Goal: Information Seeking & Learning: Learn about a topic

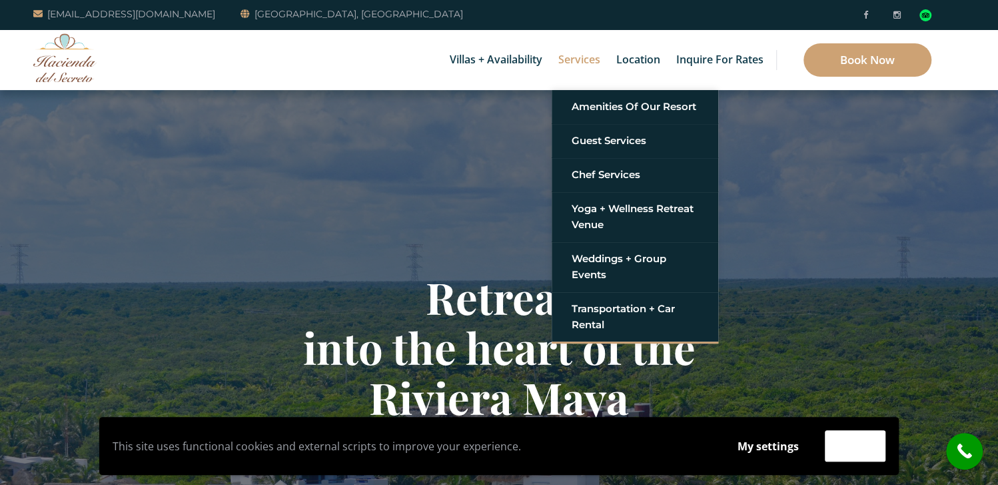
click at [587, 61] on link "Services" at bounding box center [579, 60] width 55 height 60
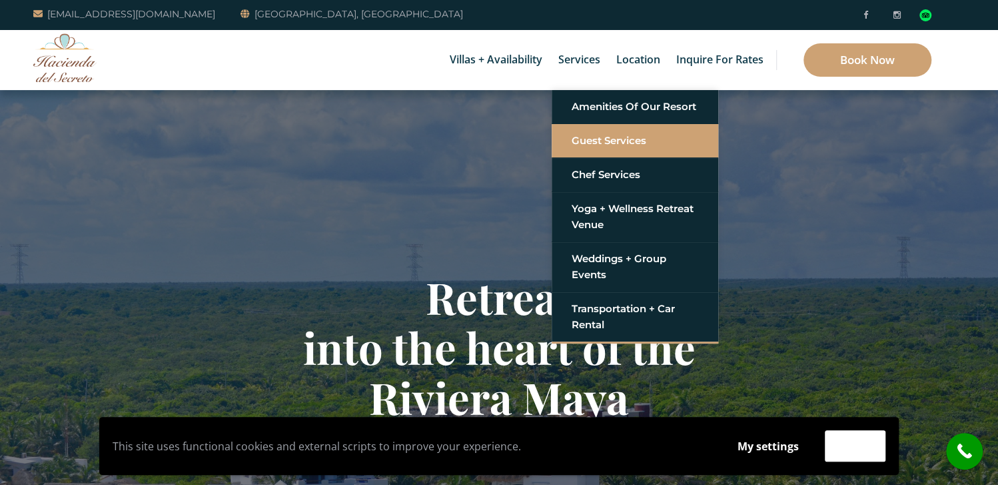
click at [594, 132] on link "Guest Services" at bounding box center [635, 141] width 127 height 24
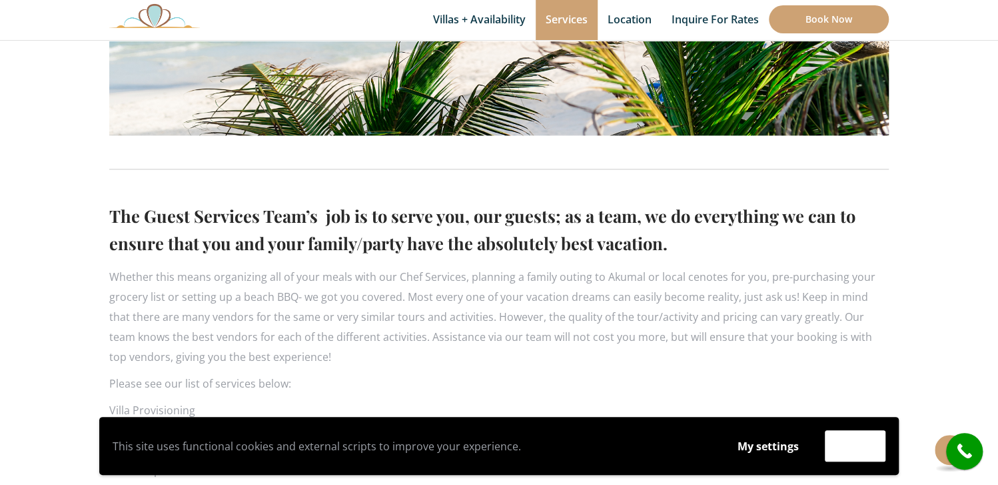
scroll to position [666, 0]
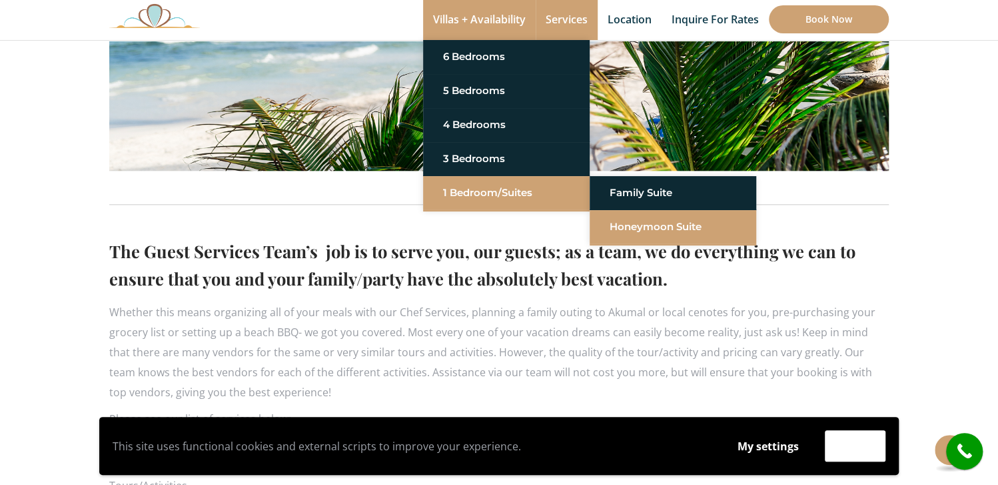
click at [622, 226] on link "Honeymoon Suite" at bounding box center [673, 227] width 127 height 24
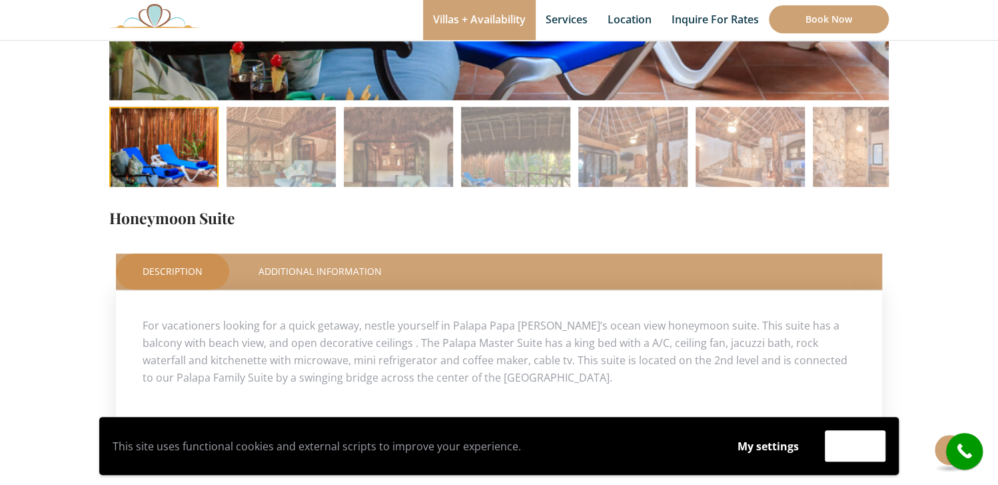
scroll to position [200, 0]
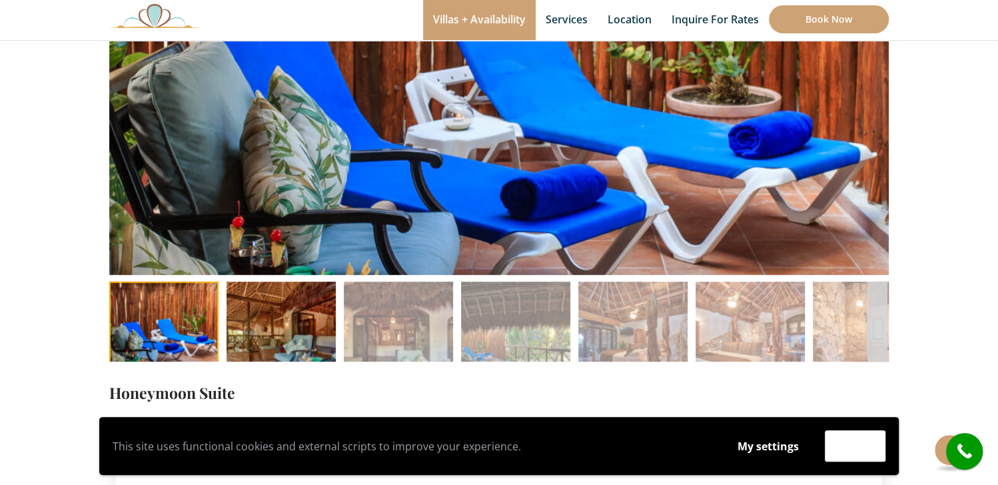
click at [325, 339] on img at bounding box center [281, 335] width 109 height 109
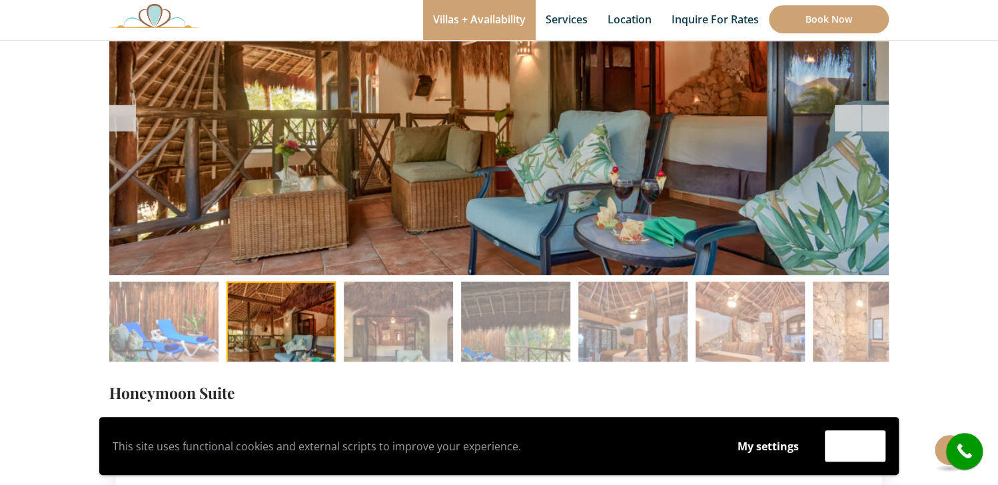
click at [846, 173] on div at bounding box center [499, 117] width 780 height 313
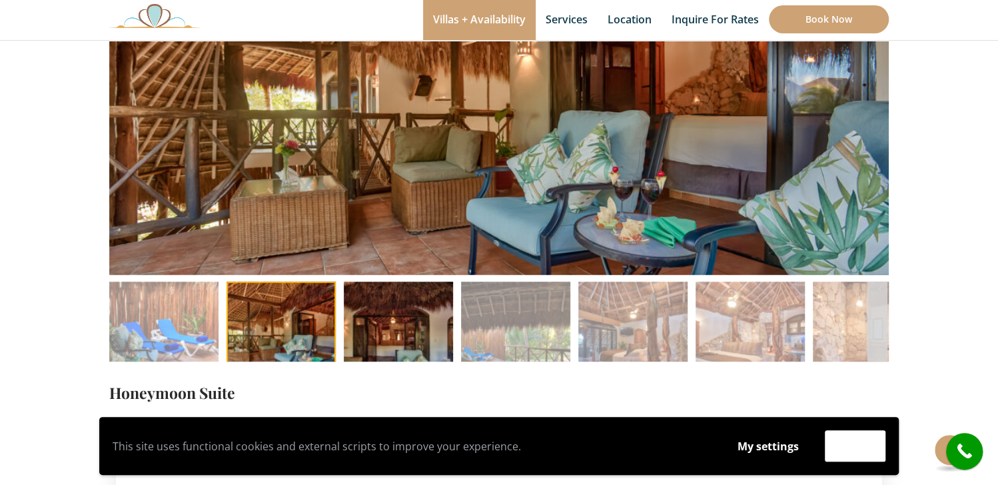
click at [452, 344] on img at bounding box center [398, 335] width 109 height 109
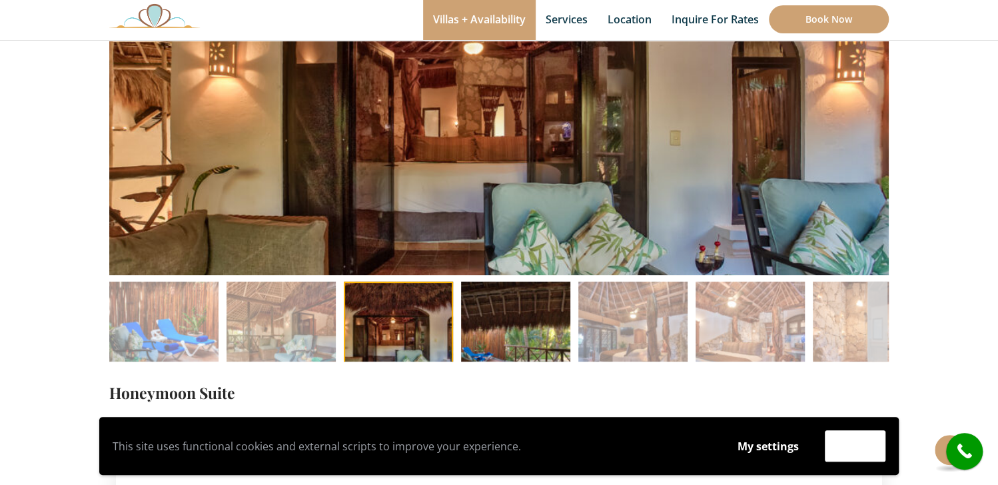
click at [499, 337] on img at bounding box center [515, 335] width 109 height 109
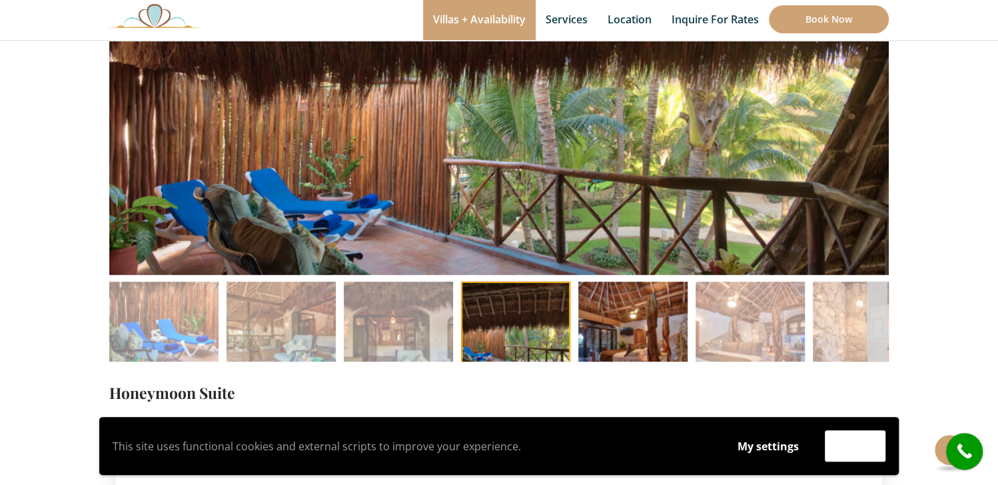
click at [610, 338] on img at bounding box center [632, 335] width 109 height 109
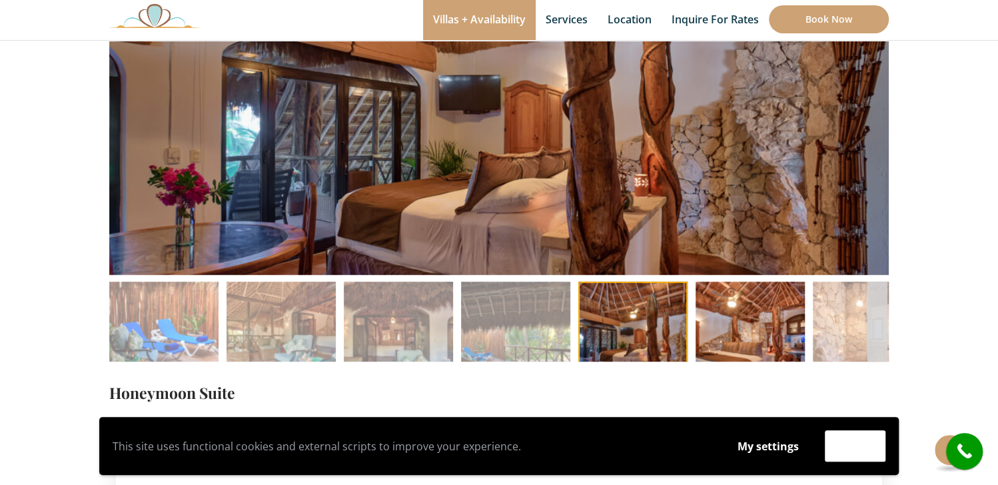
click at [736, 342] on img at bounding box center [750, 335] width 109 height 109
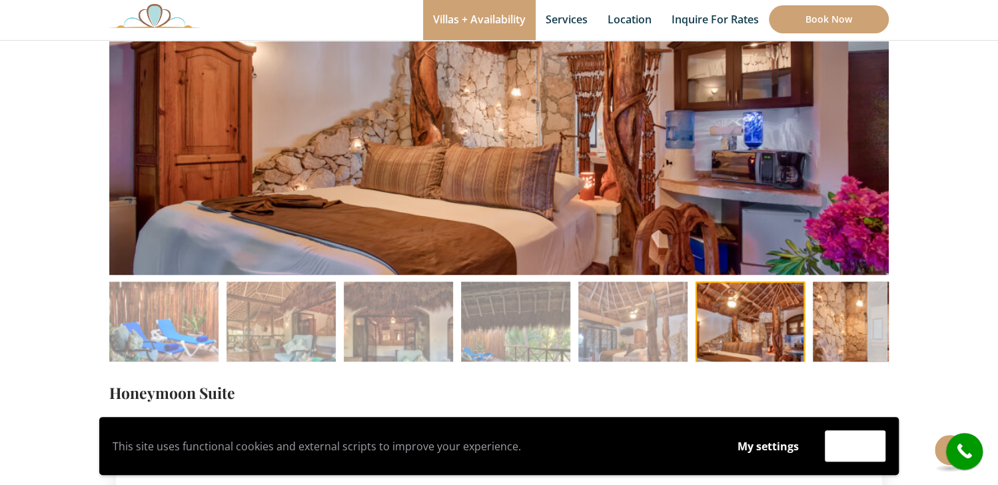
click at [849, 320] on img at bounding box center [867, 335] width 109 height 109
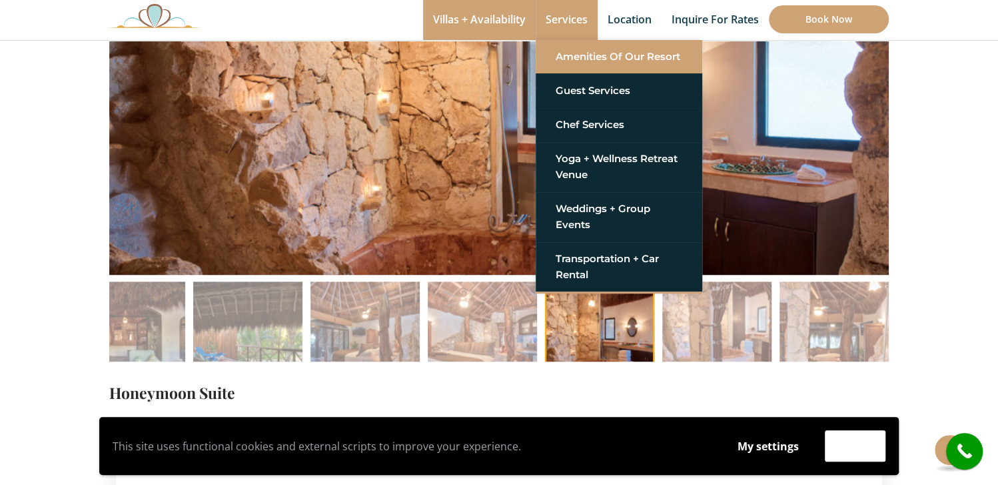
click at [570, 47] on link "Amenities of Our Resort" at bounding box center [619, 57] width 127 height 24
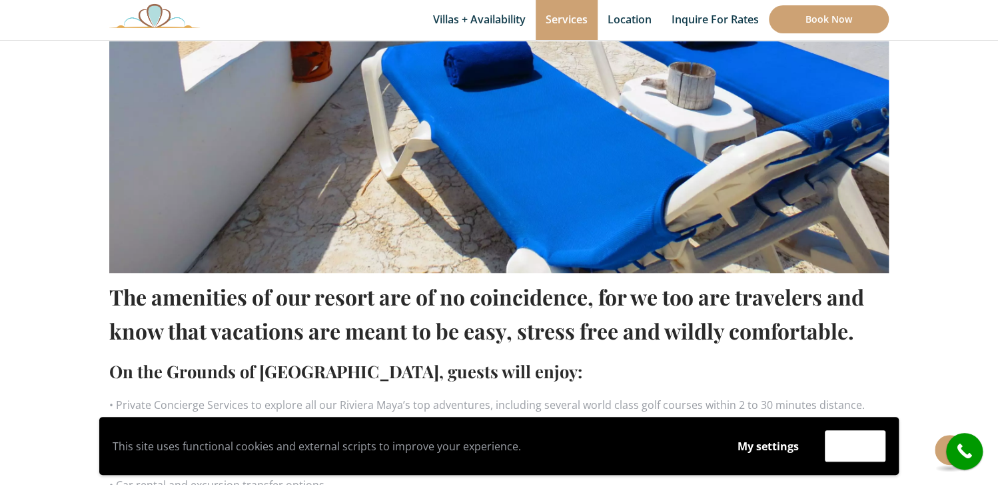
scroll to position [500, 0]
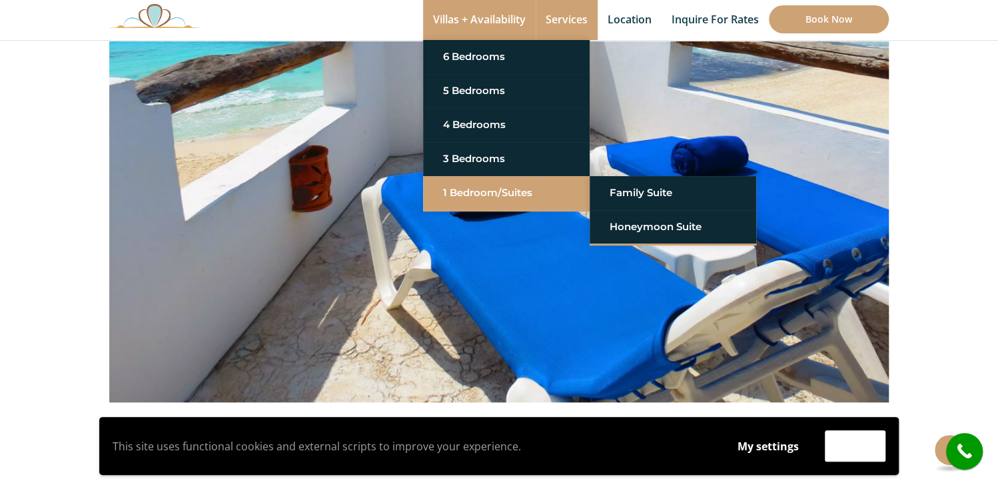
click at [483, 197] on link "1 Bedroom/Suites" at bounding box center [506, 193] width 127 height 24
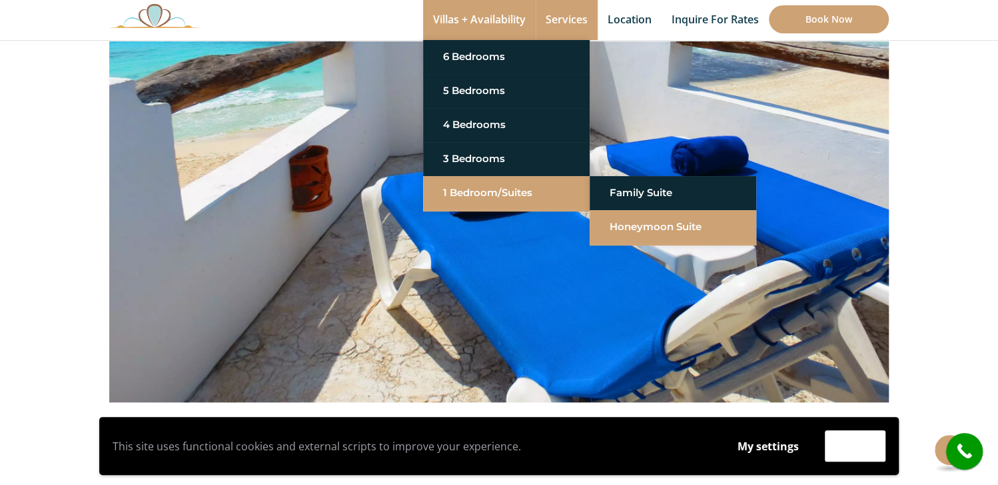
click at [626, 224] on link "Honeymoon Suite" at bounding box center [673, 227] width 127 height 24
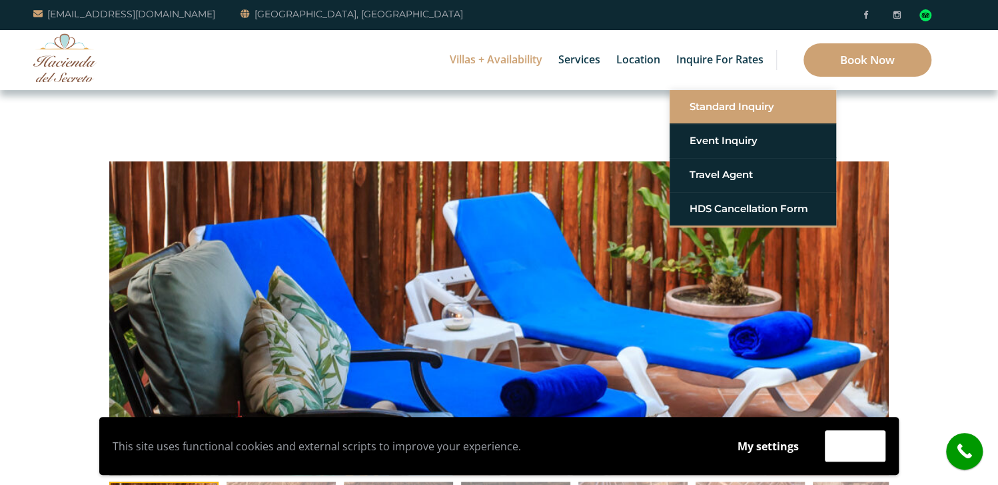
click at [729, 103] on link "Standard Inquiry" at bounding box center [753, 107] width 127 height 24
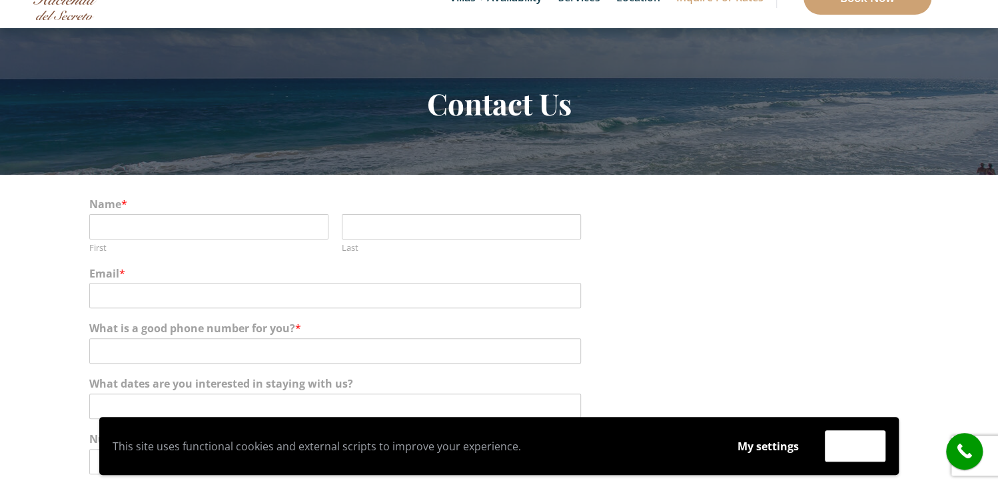
scroll to position [133, 0]
